Goal: Task Accomplishment & Management: Use online tool/utility

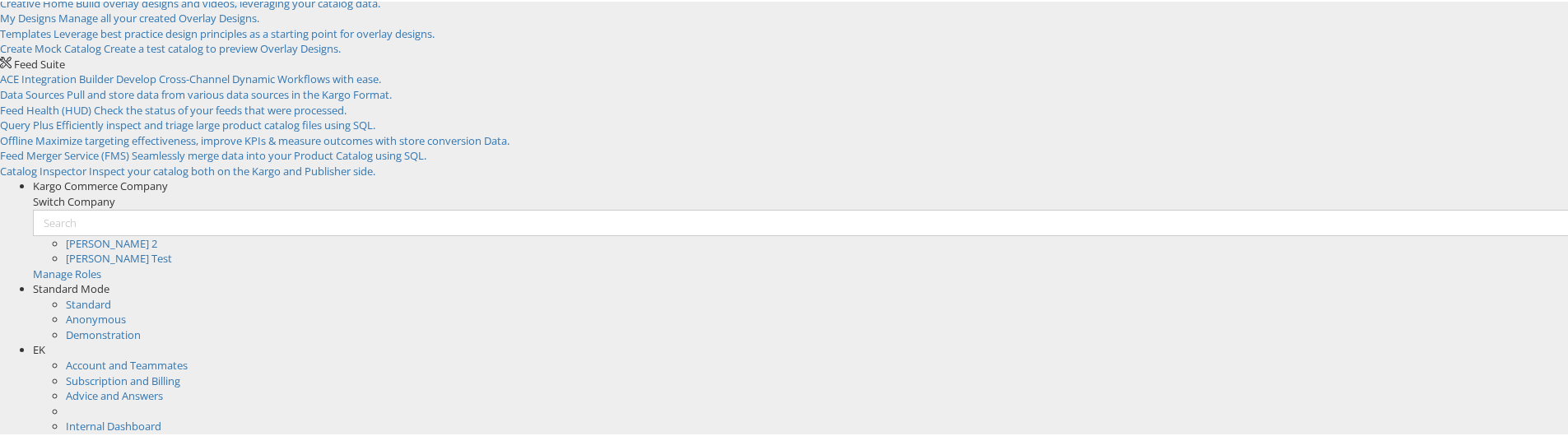
scroll to position [240, 0]
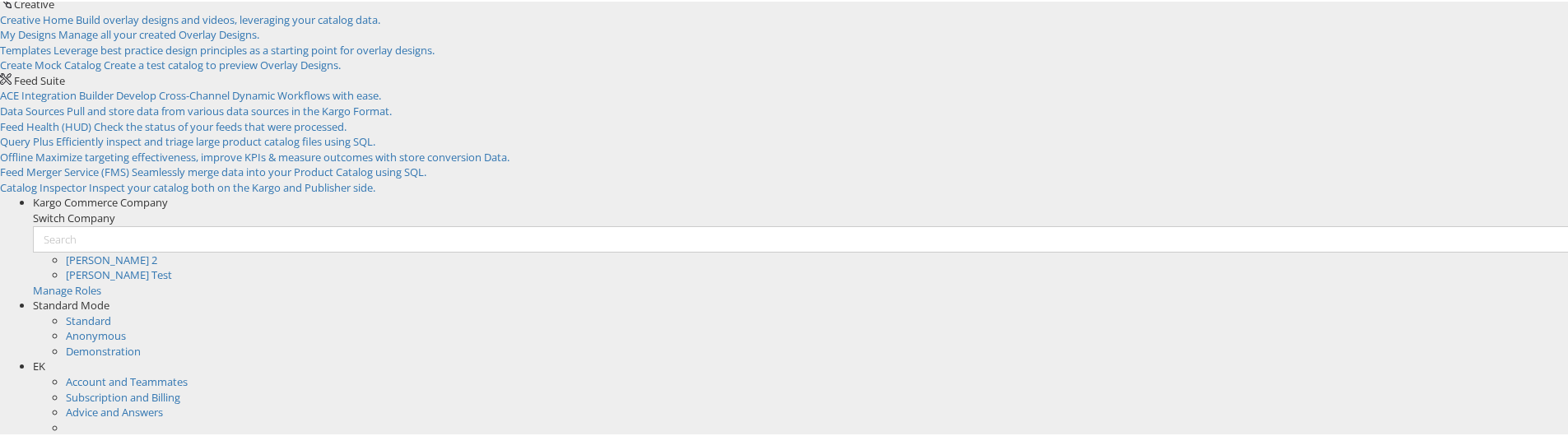
scroll to position [419, 0]
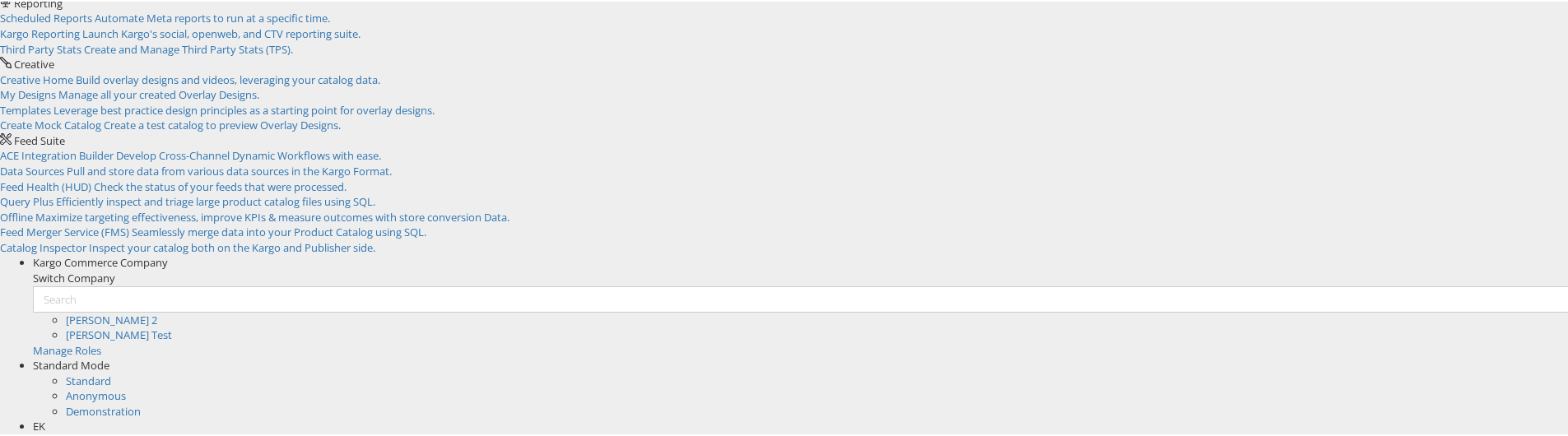
scroll to position [214, 0]
